Goal: Task Accomplishment & Management: Use online tool/utility

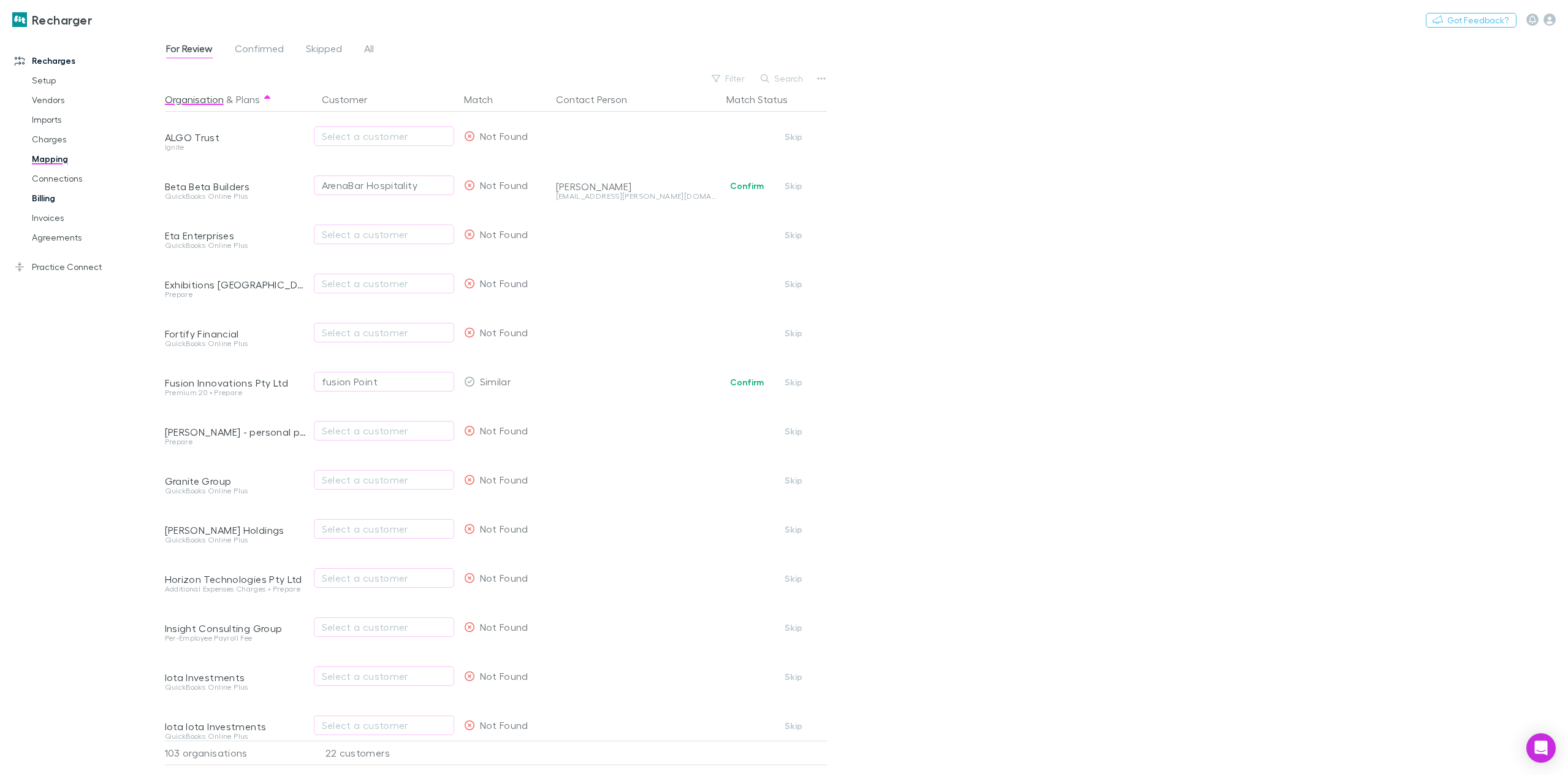
click at [45, 204] on link "Billing" at bounding box center [96, 198] width 152 height 20
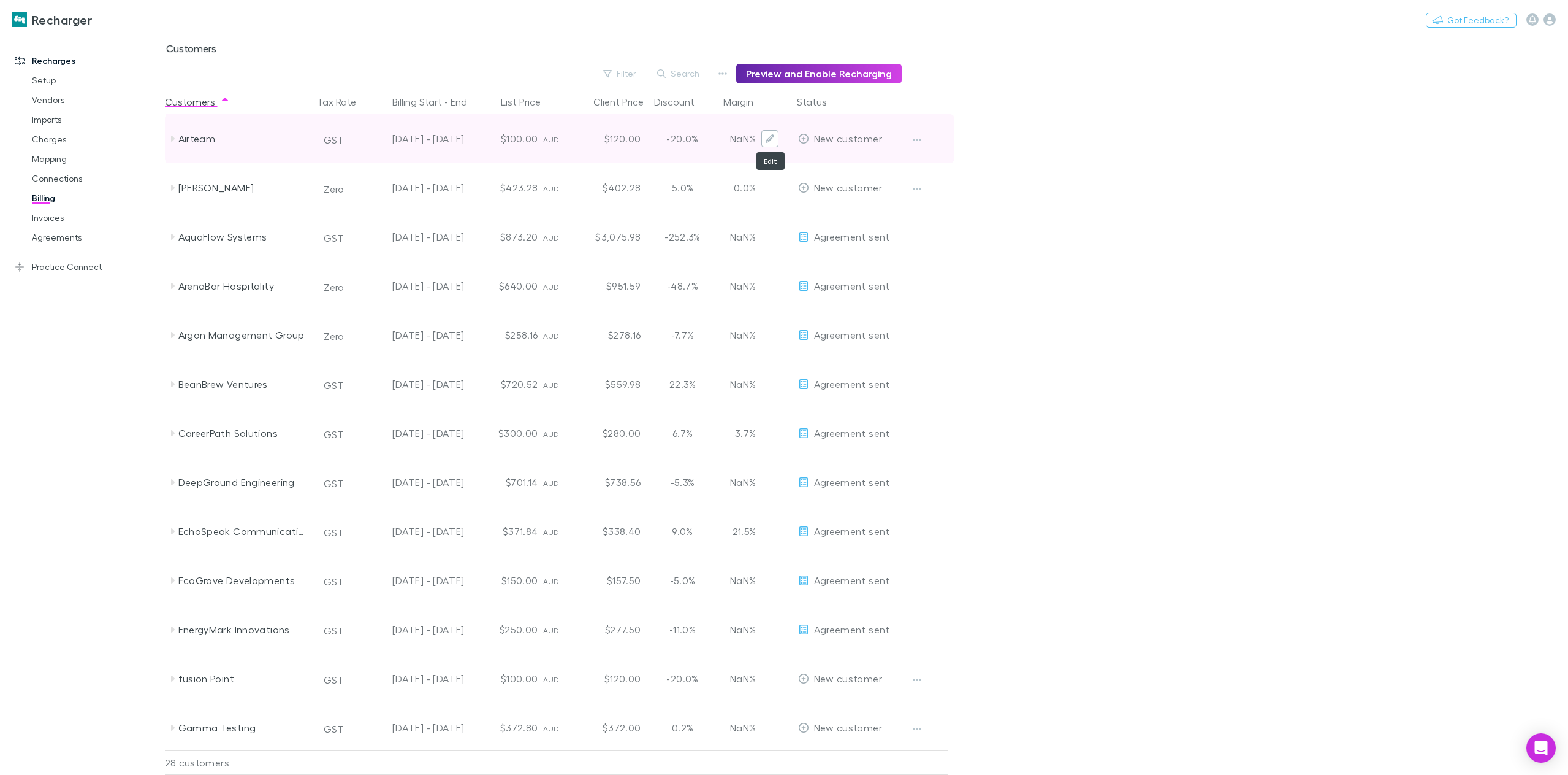
click at [766, 139] on icon "Edit" at bounding box center [770, 138] width 9 height 9
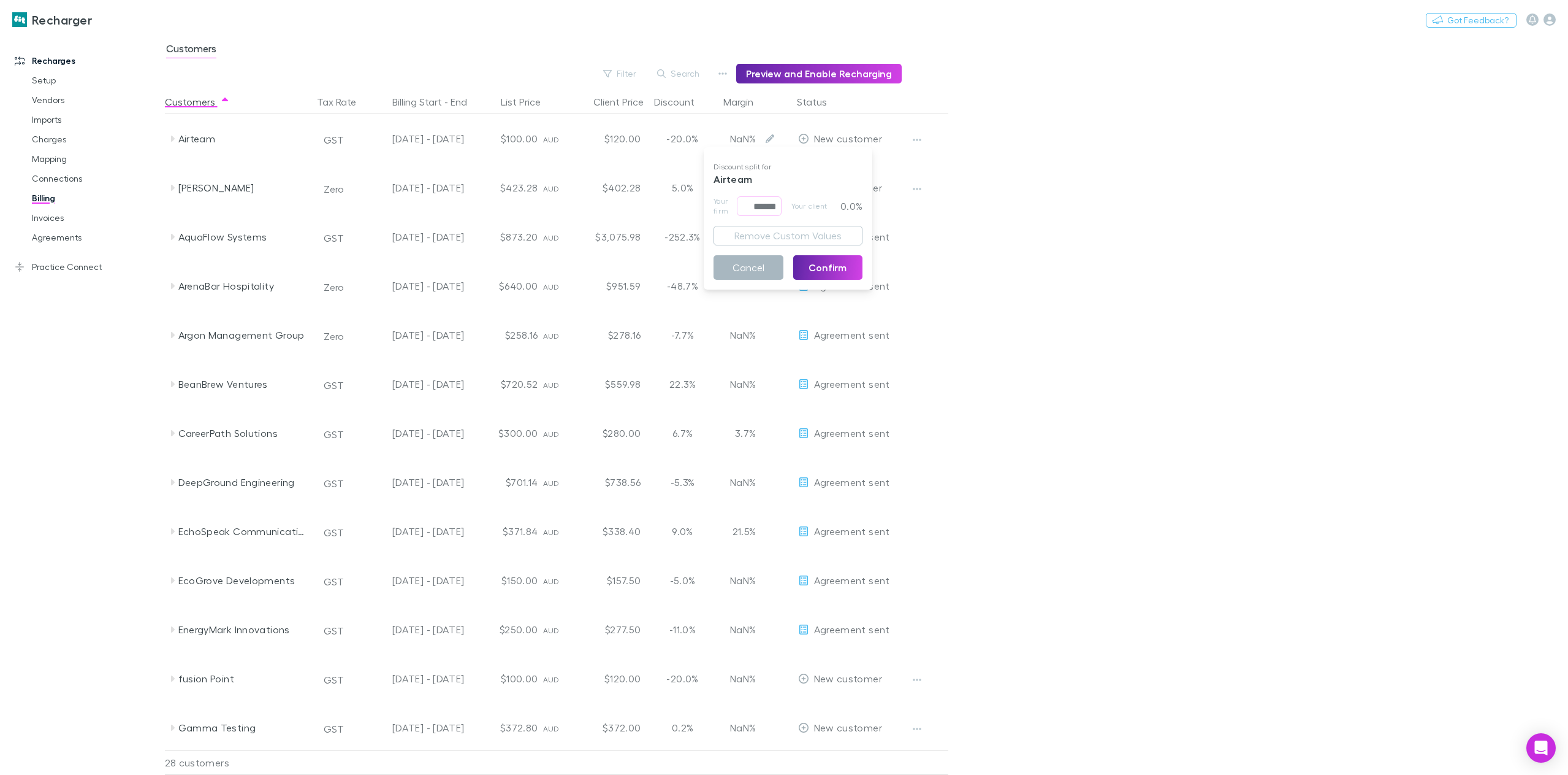
click at [743, 271] on button "Cancel" at bounding box center [748, 267] width 70 height 25
click at [54, 156] on link "Mapping" at bounding box center [96, 159] width 152 height 20
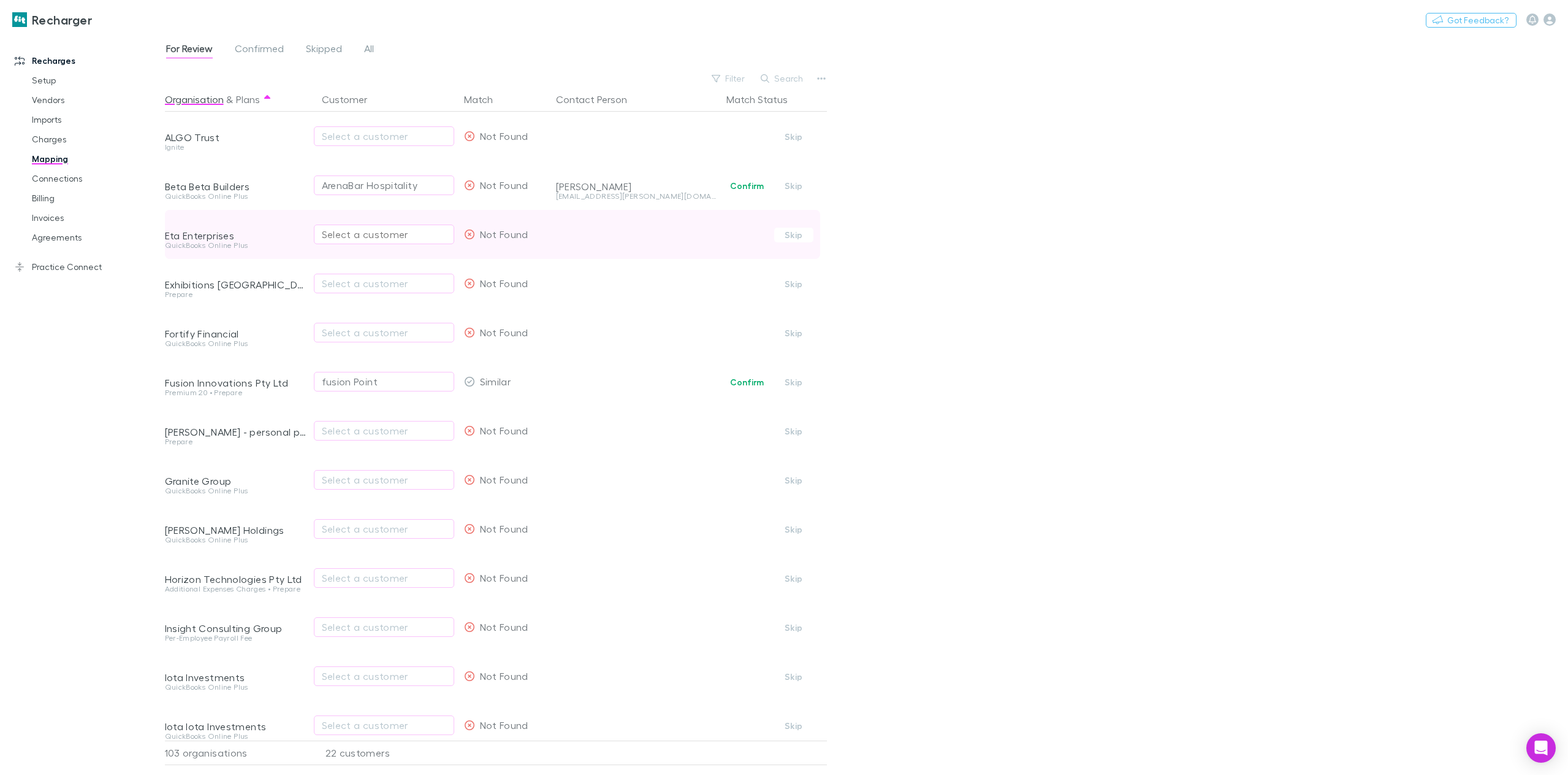
click at [374, 236] on div "Select a customer" at bounding box center [384, 234] width 124 height 15
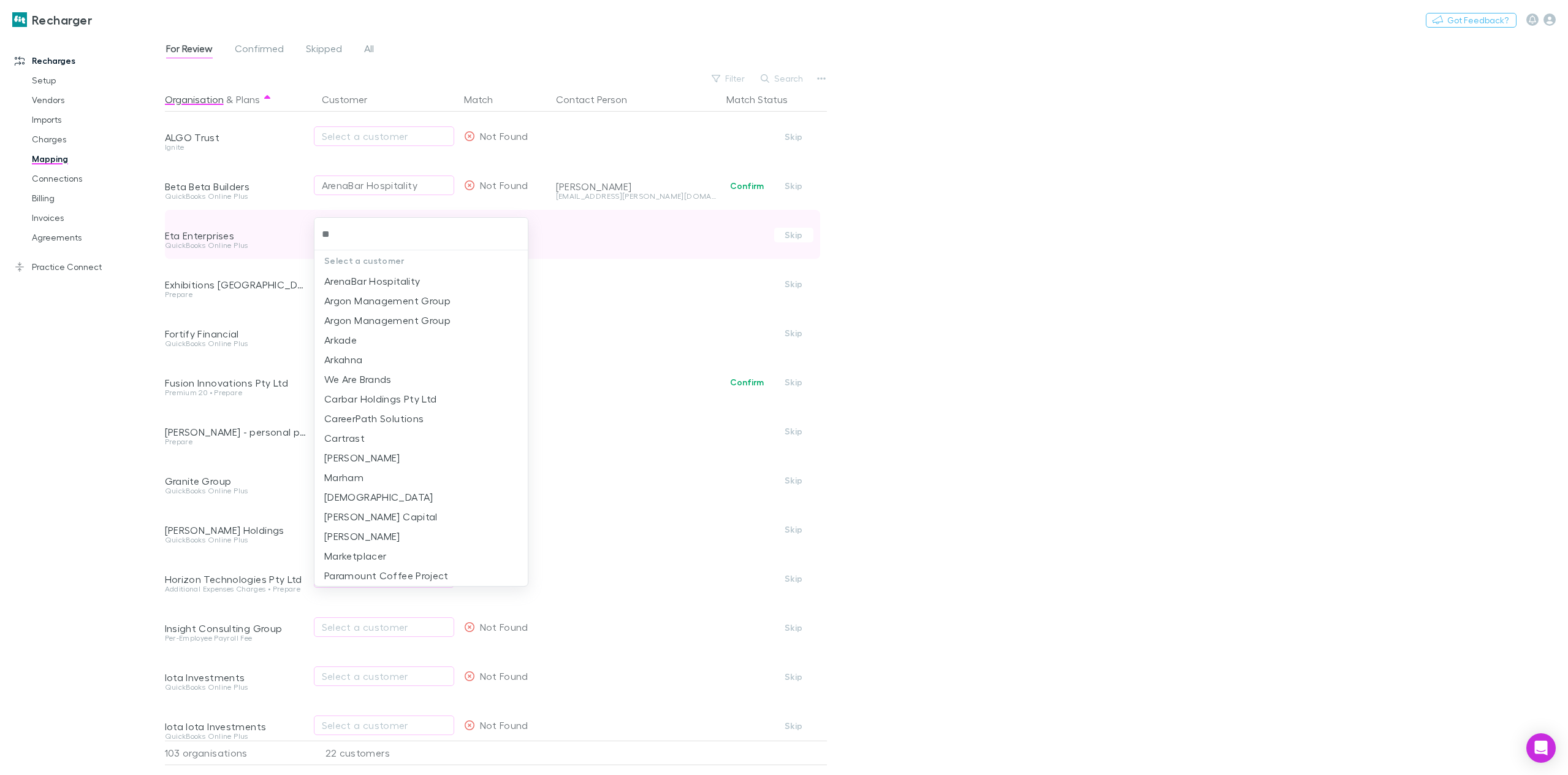
type input "***"
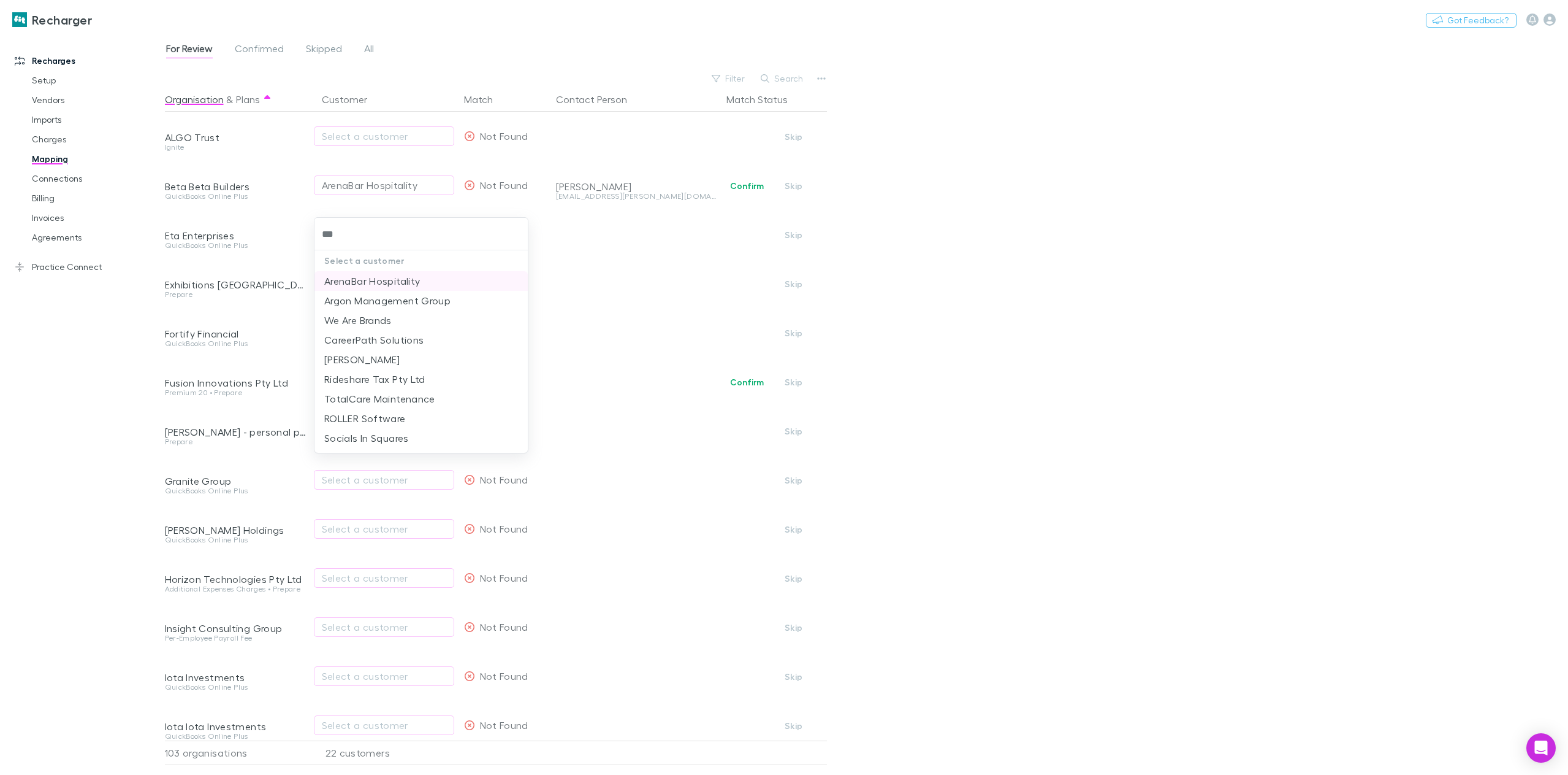
click at [373, 281] on li "ArenaBar Hospitality" at bounding box center [421, 281] width 213 height 20
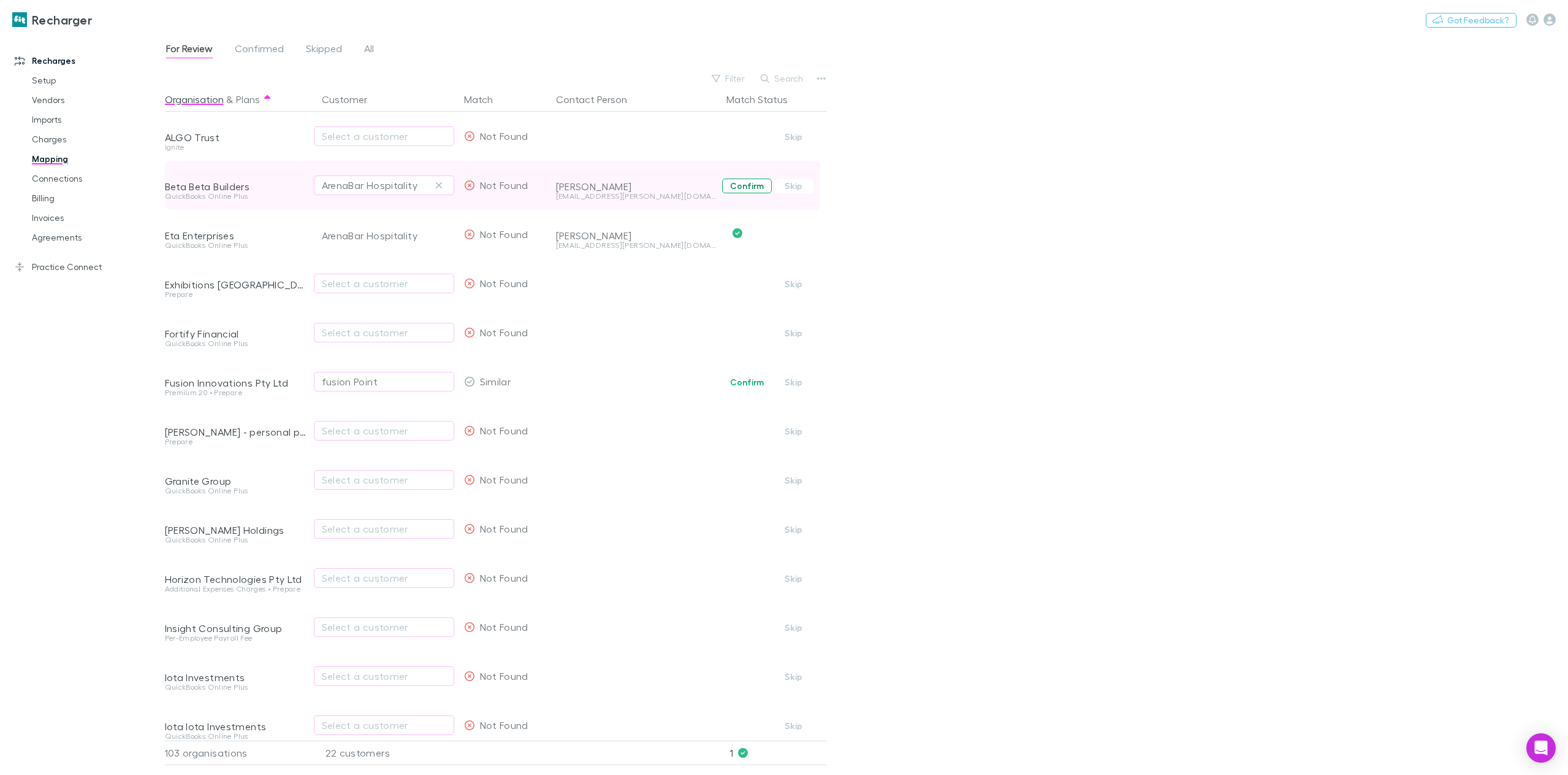
click at [742, 185] on button "Confirm" at bounding box center [747, 186] width 49 height 15
click at [64, 244] on link "Agreements" at bounding box center [96, 237] width 152 height 20
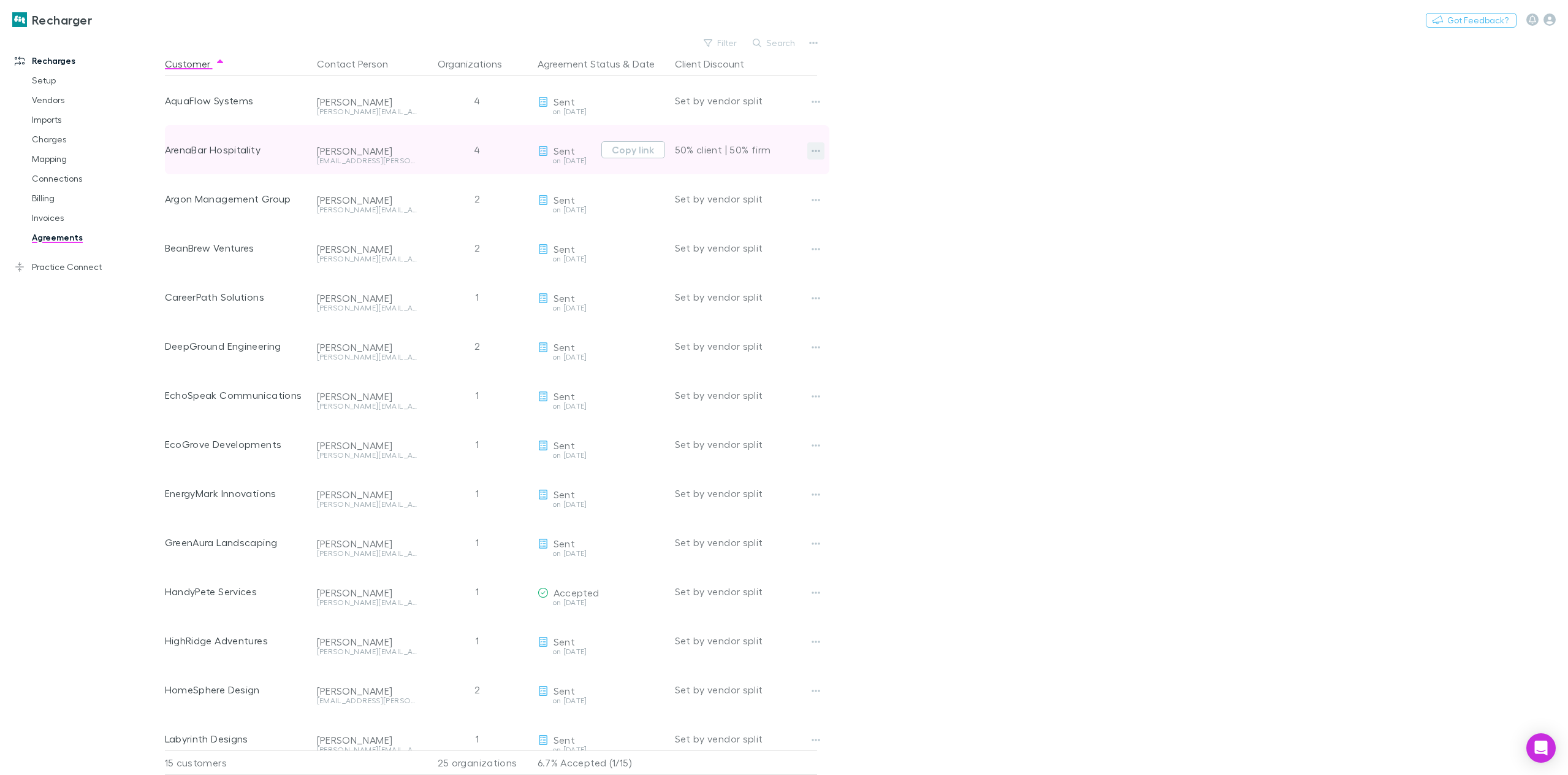
click at [814, 151] on icon "button" at bounding box center [815, 151] width 9 height 10
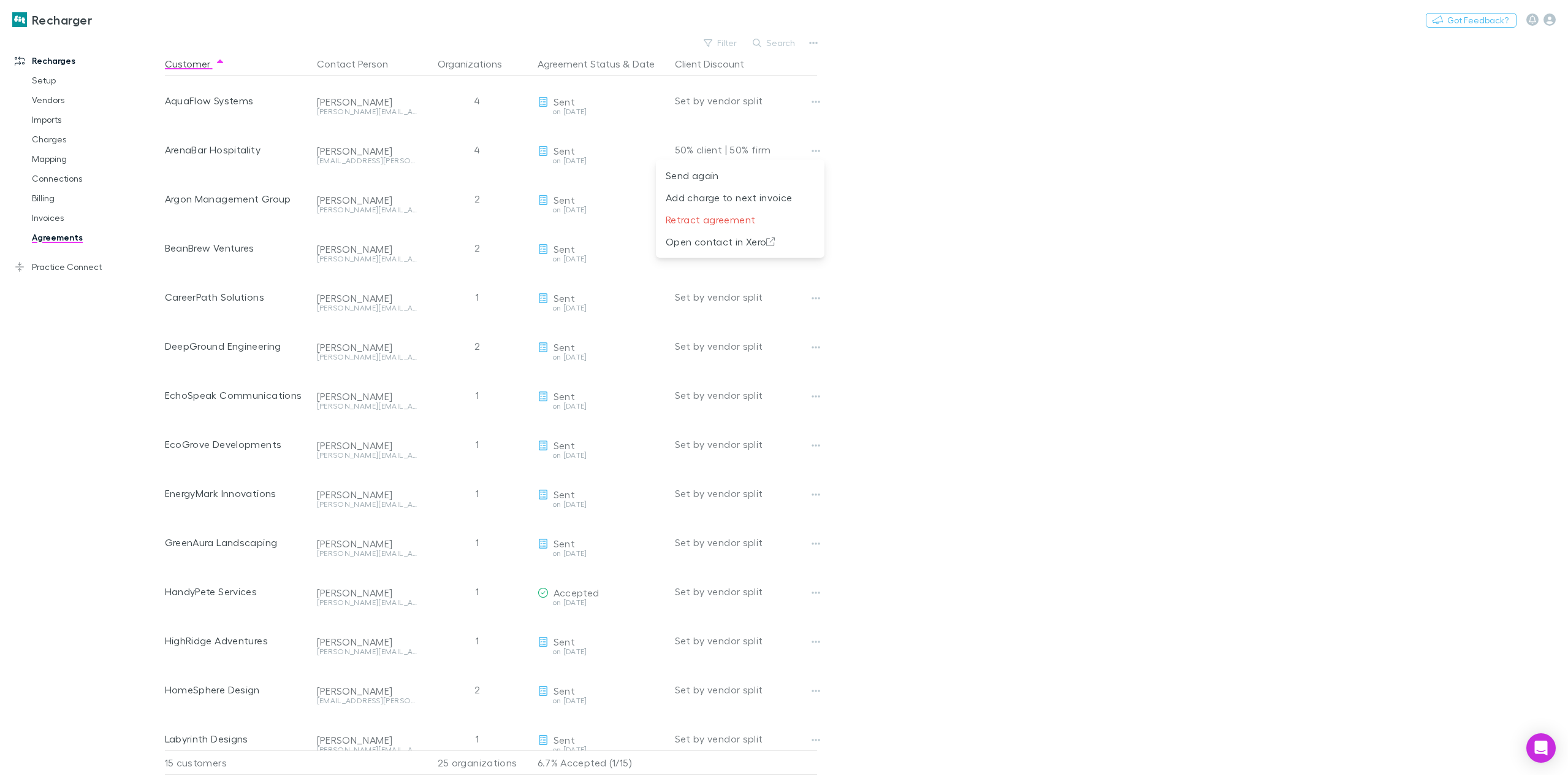
click at [907, 174] on div at bounding box center [784, 387] width 1568 height 775
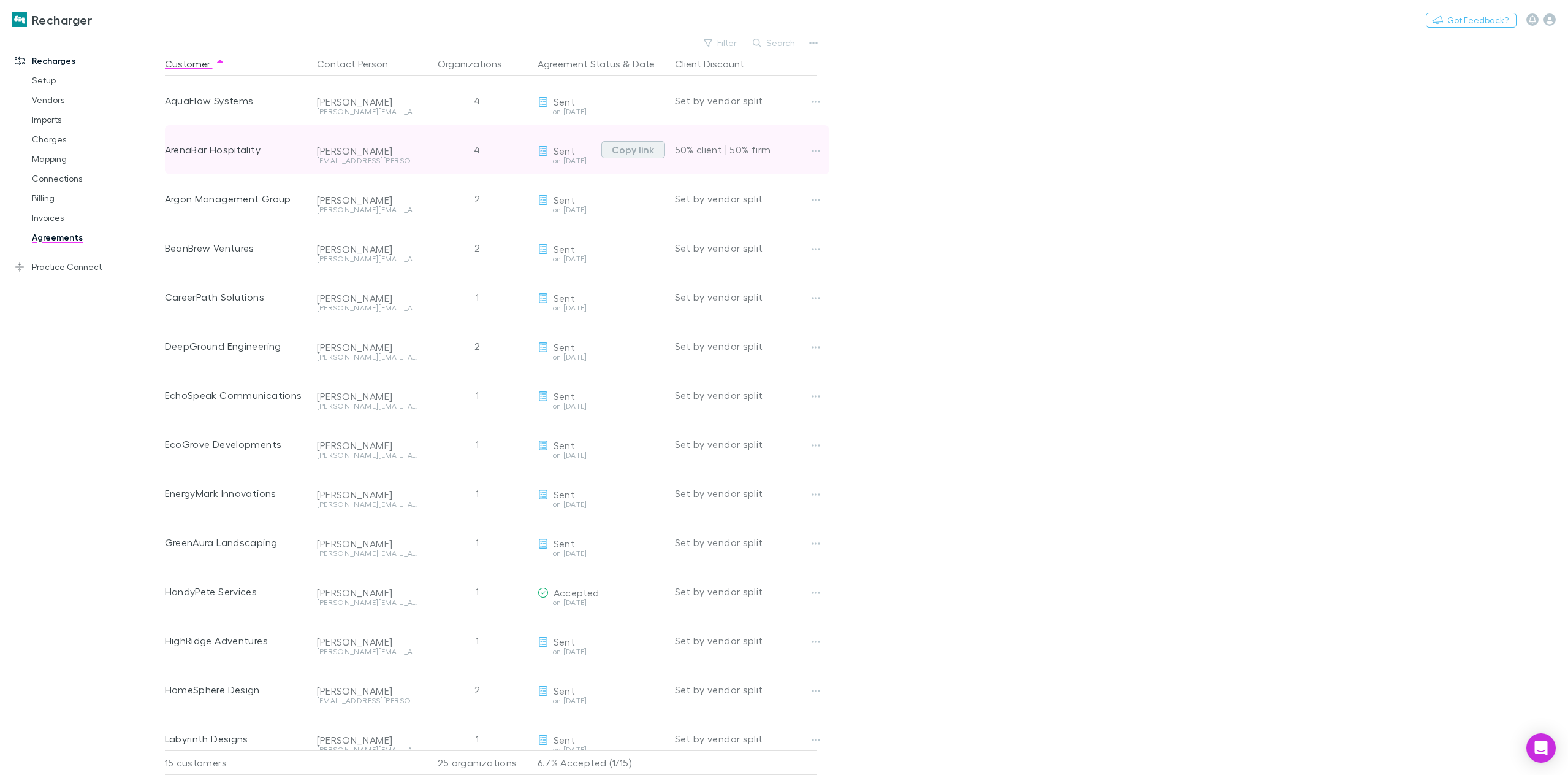
click at [637, 151] on button "Copy link" at bounding box center [633, 149] width 64 height 17
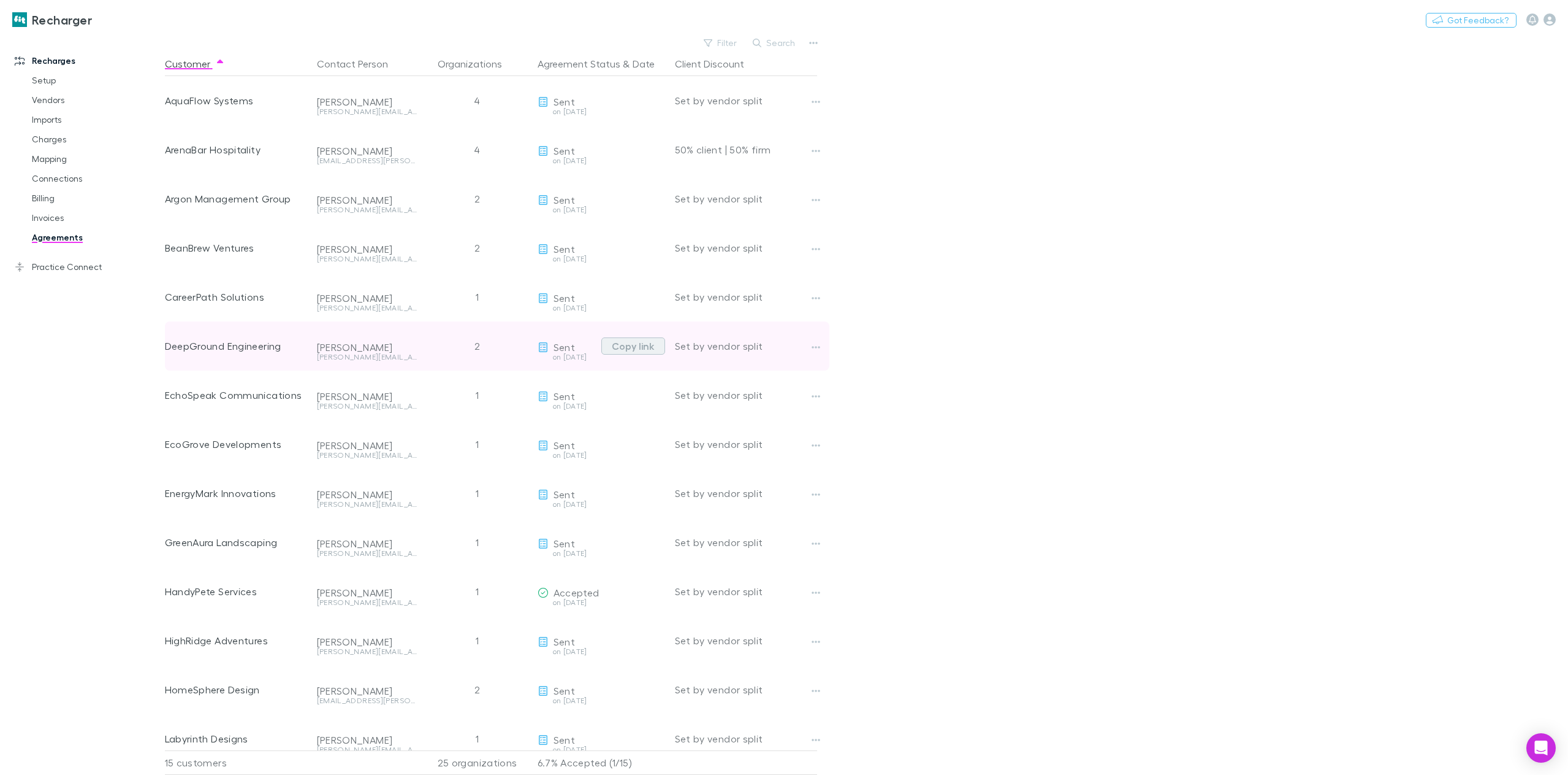
click at [634, 346] on button "Copy link" at bounding box center [633, 346] width 64 height 17
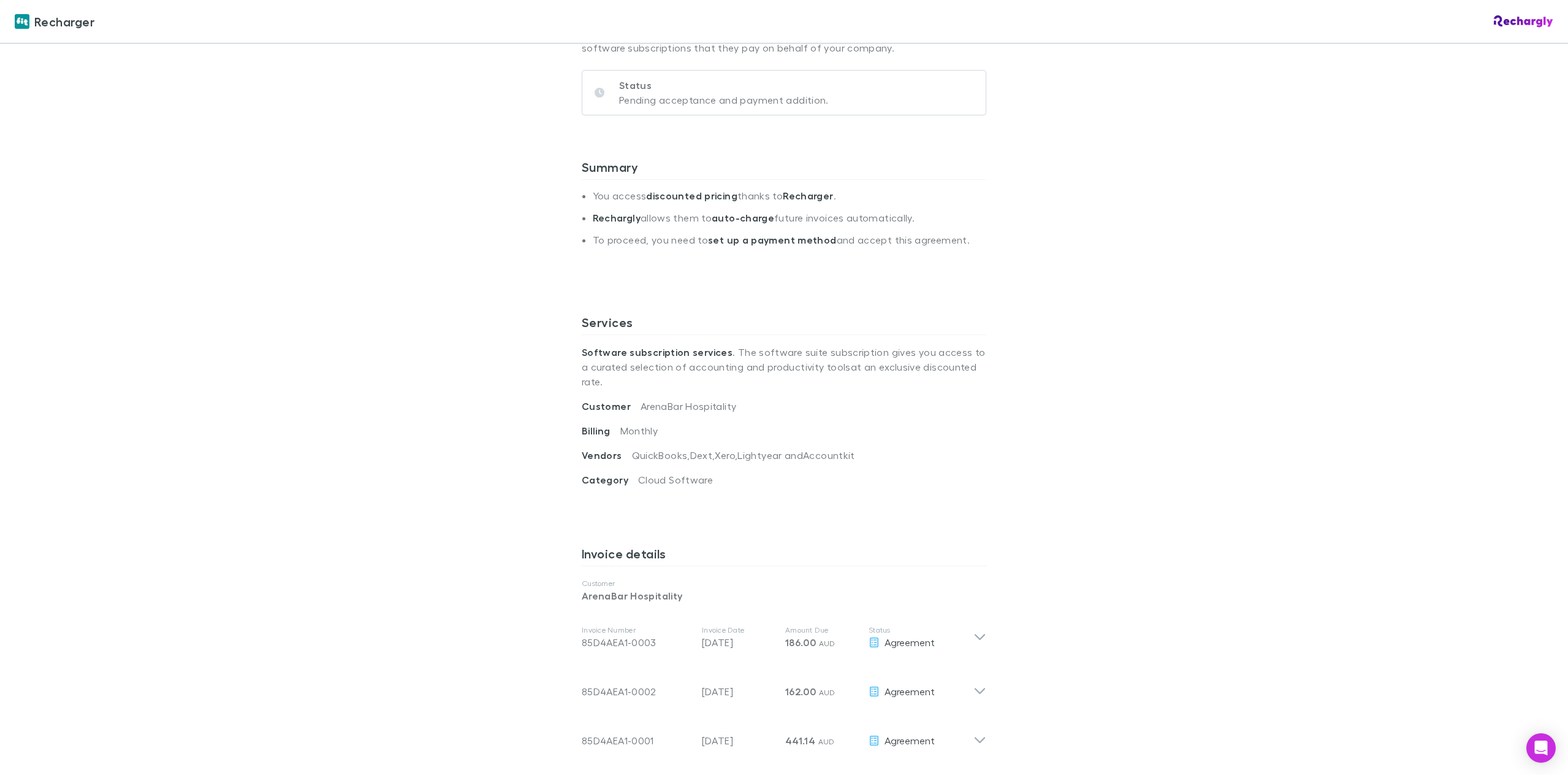
scroll to position [173, 0]
